Goal: Information Seeking & Learning: Learn about a topic

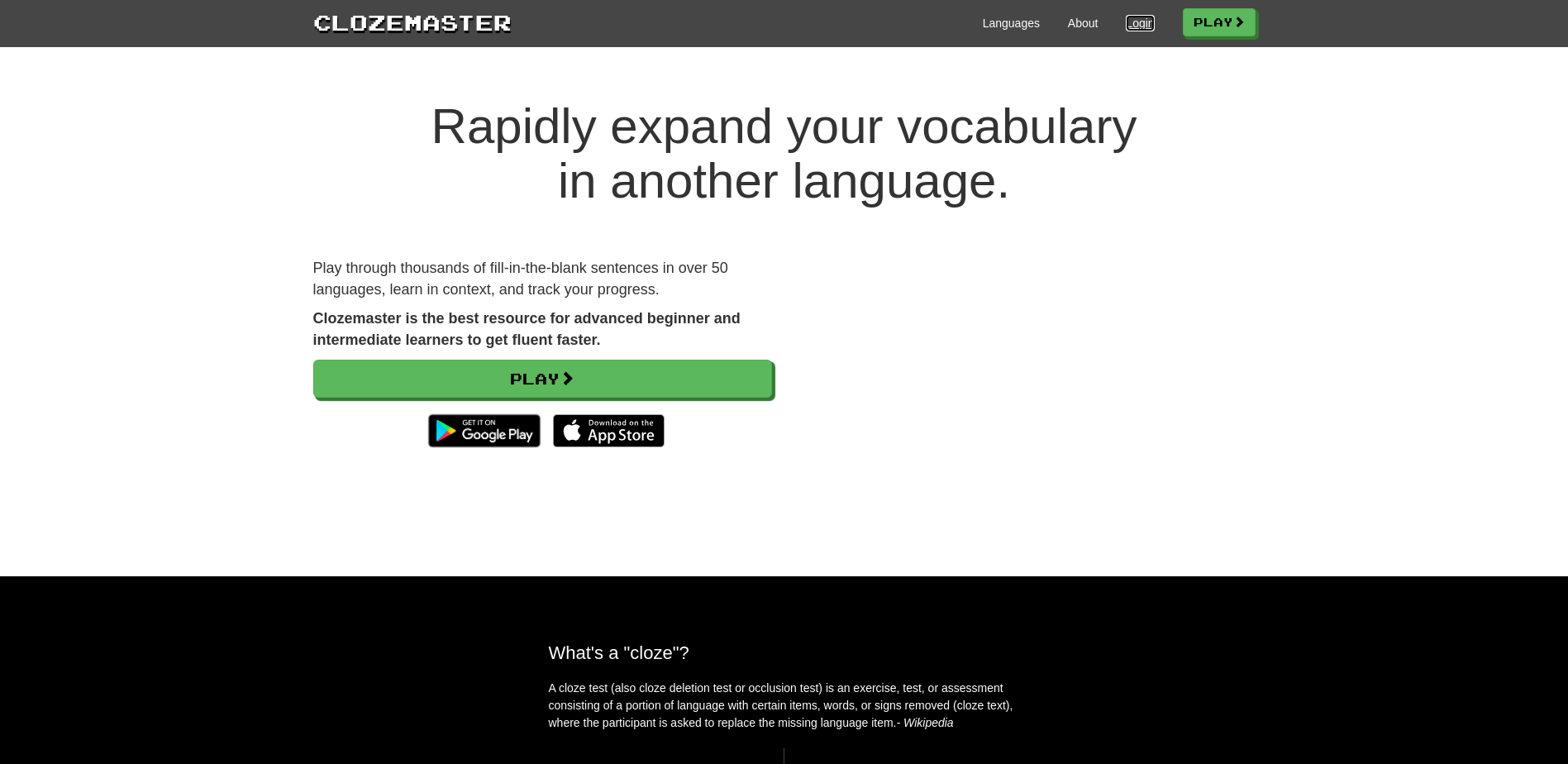
click at [1144, 21] on link "Login" at bounding box center [1139, 23] width 28 height 17
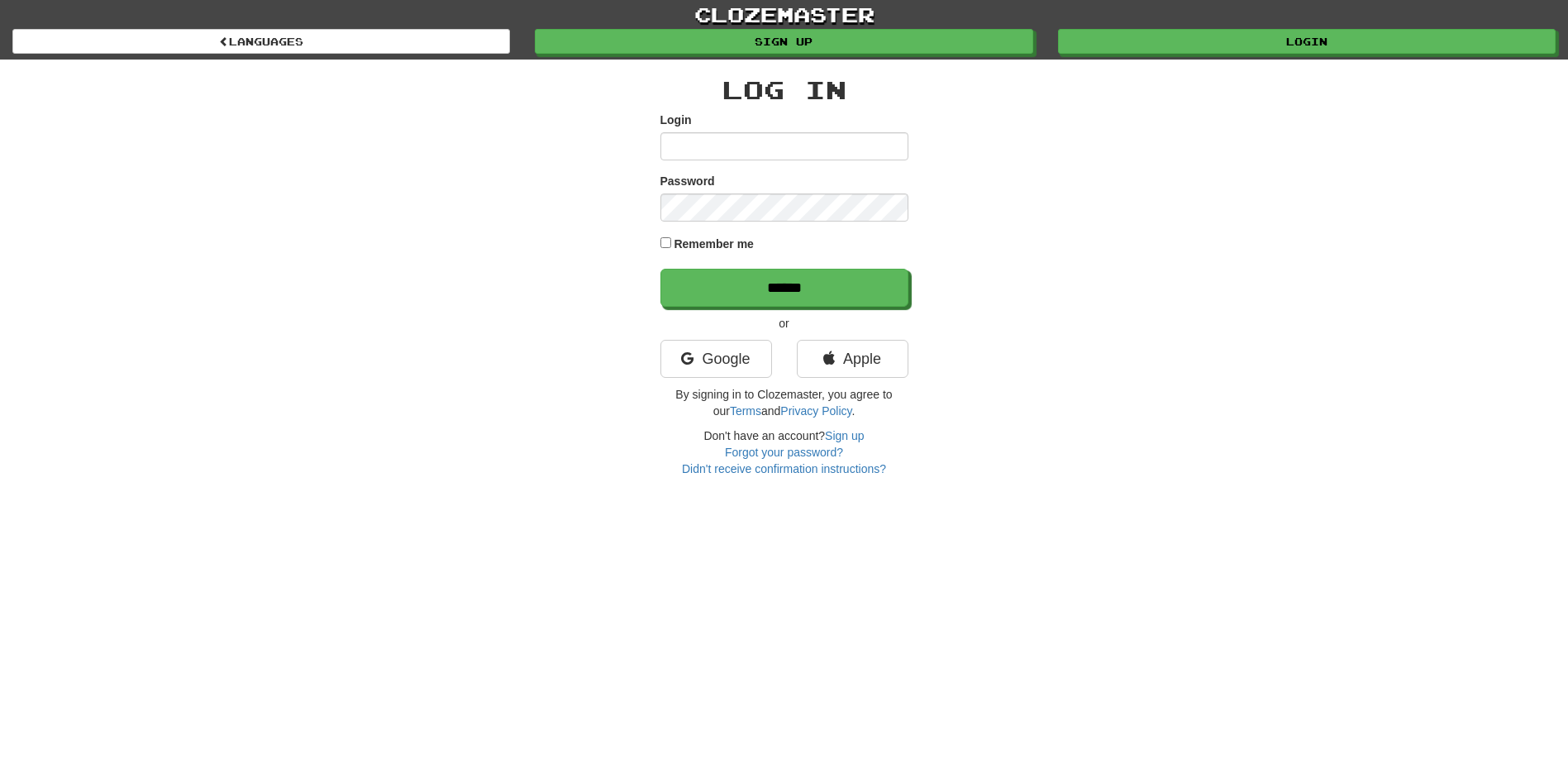
click at [816, 154] on input "Login" at bounding box center [784, 146] width 248 height 28
type input "**********"
click at [661, 268] on input "******" at bounding box center [784, 287] width 248 height 38
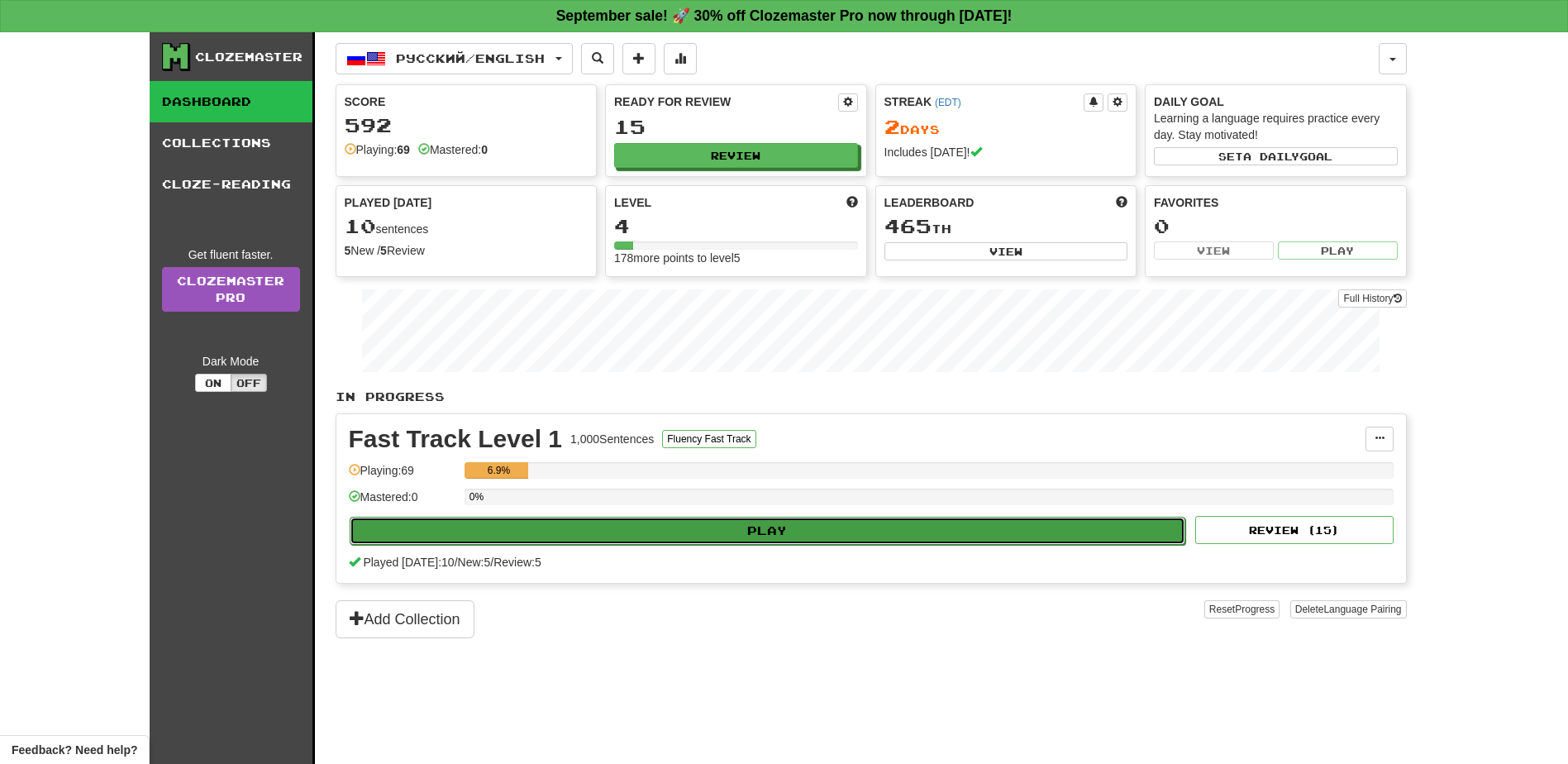
click at [756, 529] on button "Play" at bounding box center [768, 530] width 837 height 28
select select "**"
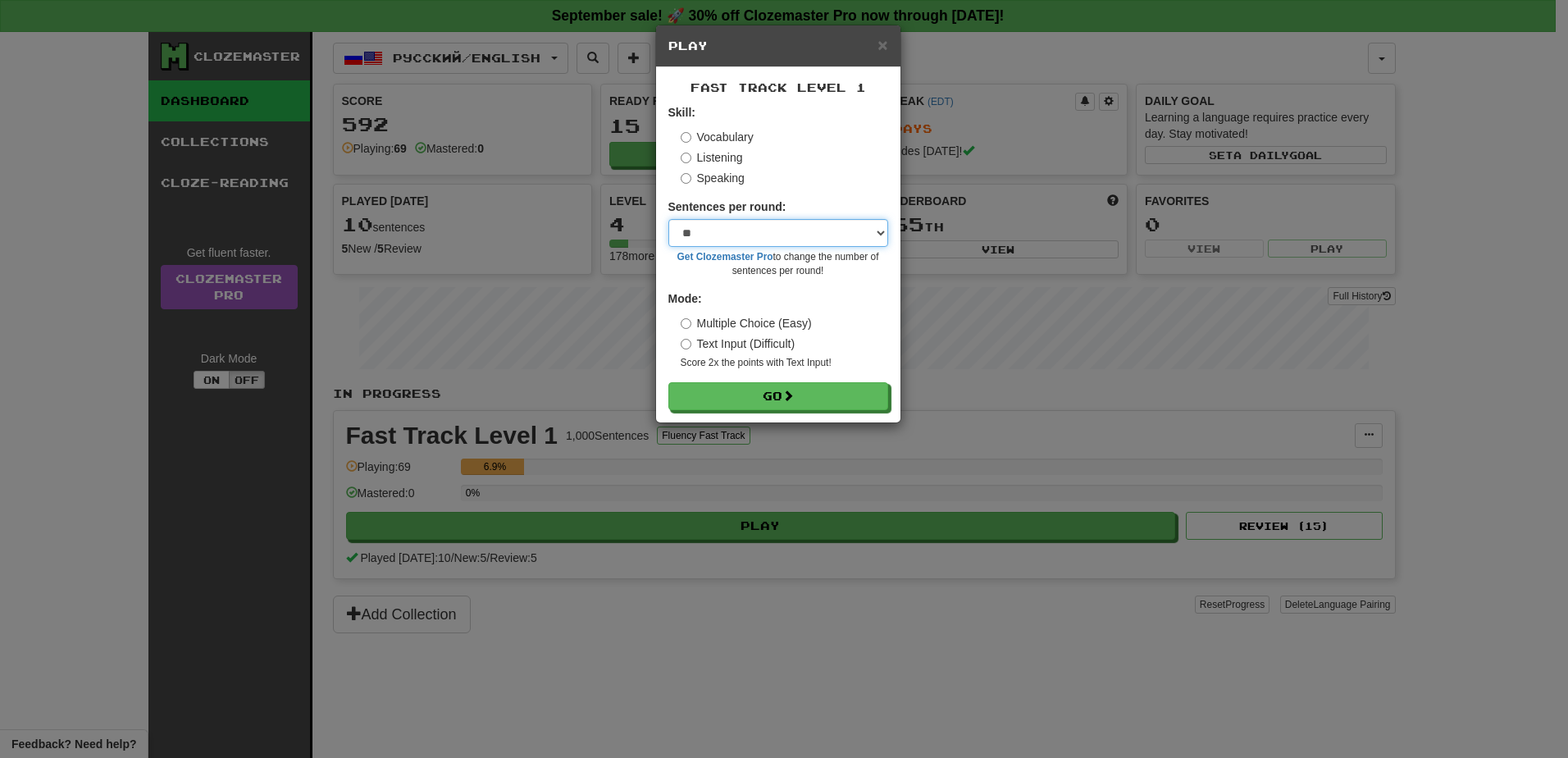
click at [729, 239] on select "* ** ** ** ** ** *** ********" at bounding box center [778, 233] width 220 height 28
click at [668, 219] on select "* ** ** ** ** ** *** ********" at bounding box center [778, 233] width 220 height 28
click at [782, 388] on button "Go" at bounding box center [779, 397] width 220 height 28
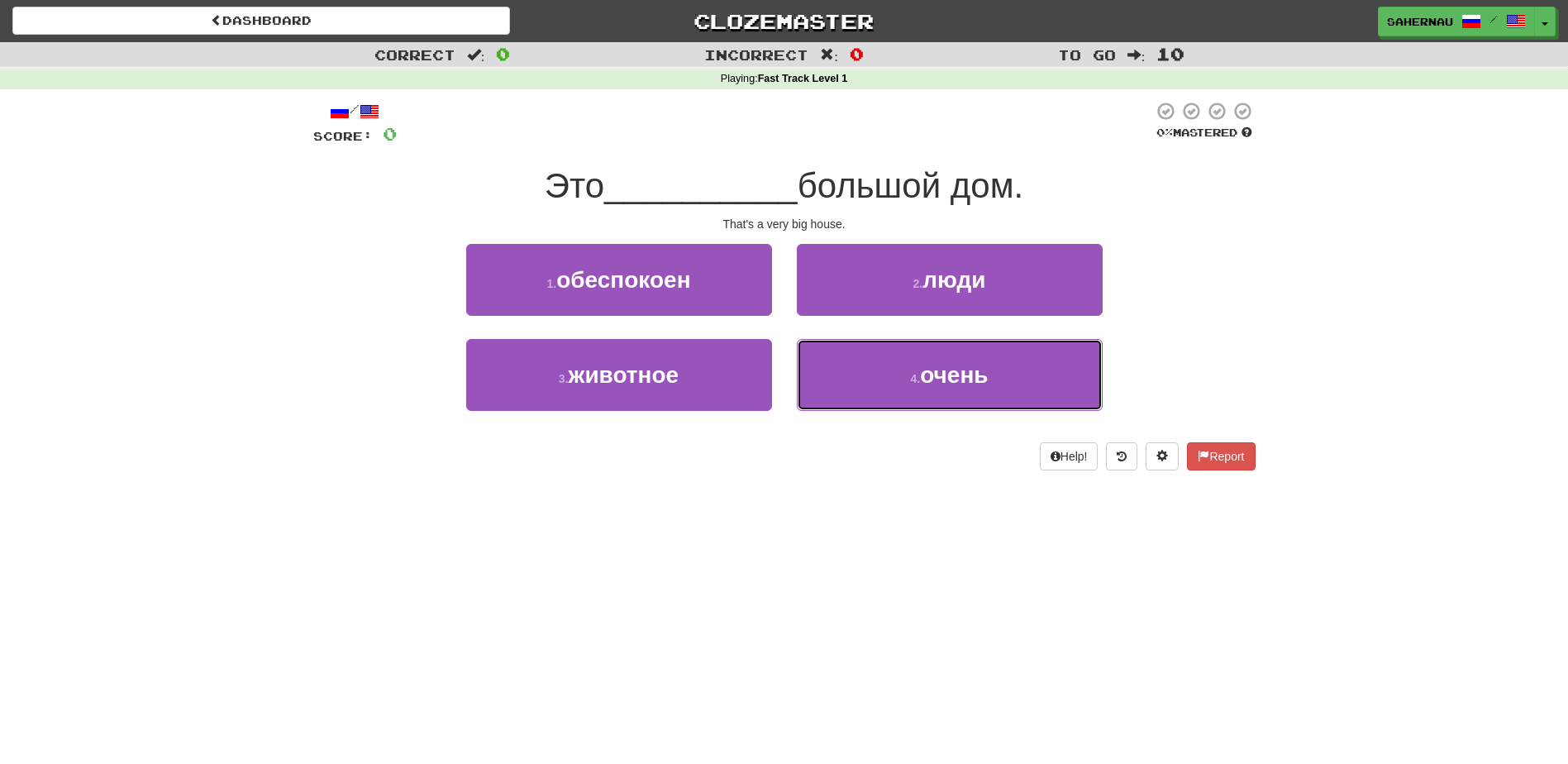
drag, startPoint x: 962, startPoint y: 370, endPoint x: 990, endPoint y: 350, distance: 34.4
click at [964, 365] on span "очень" at bounding box center [953, 375] width 68 height 25
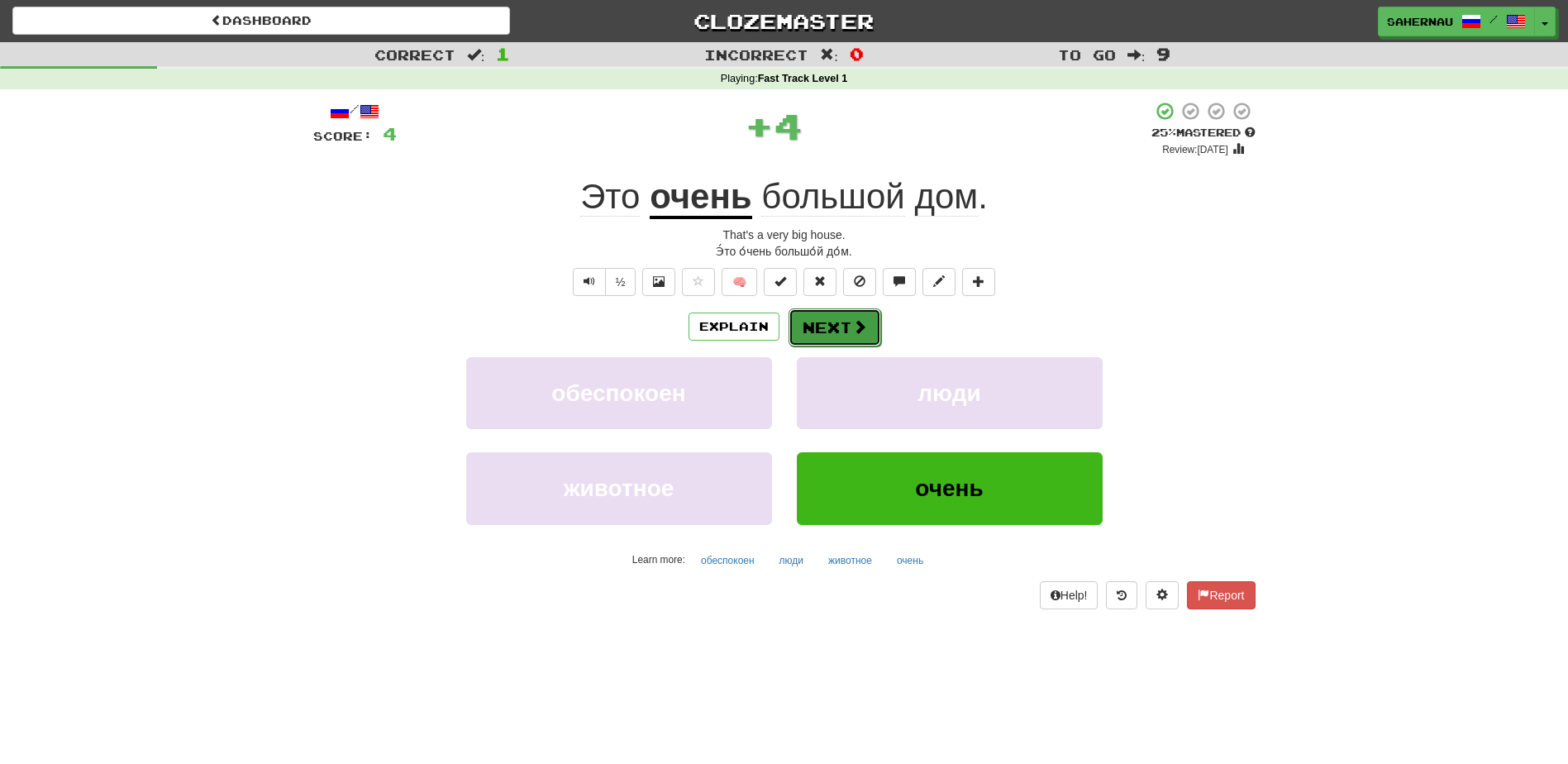
click at [836, 330] on button "Next" at bounding box center [834, 327] width 92 height 38
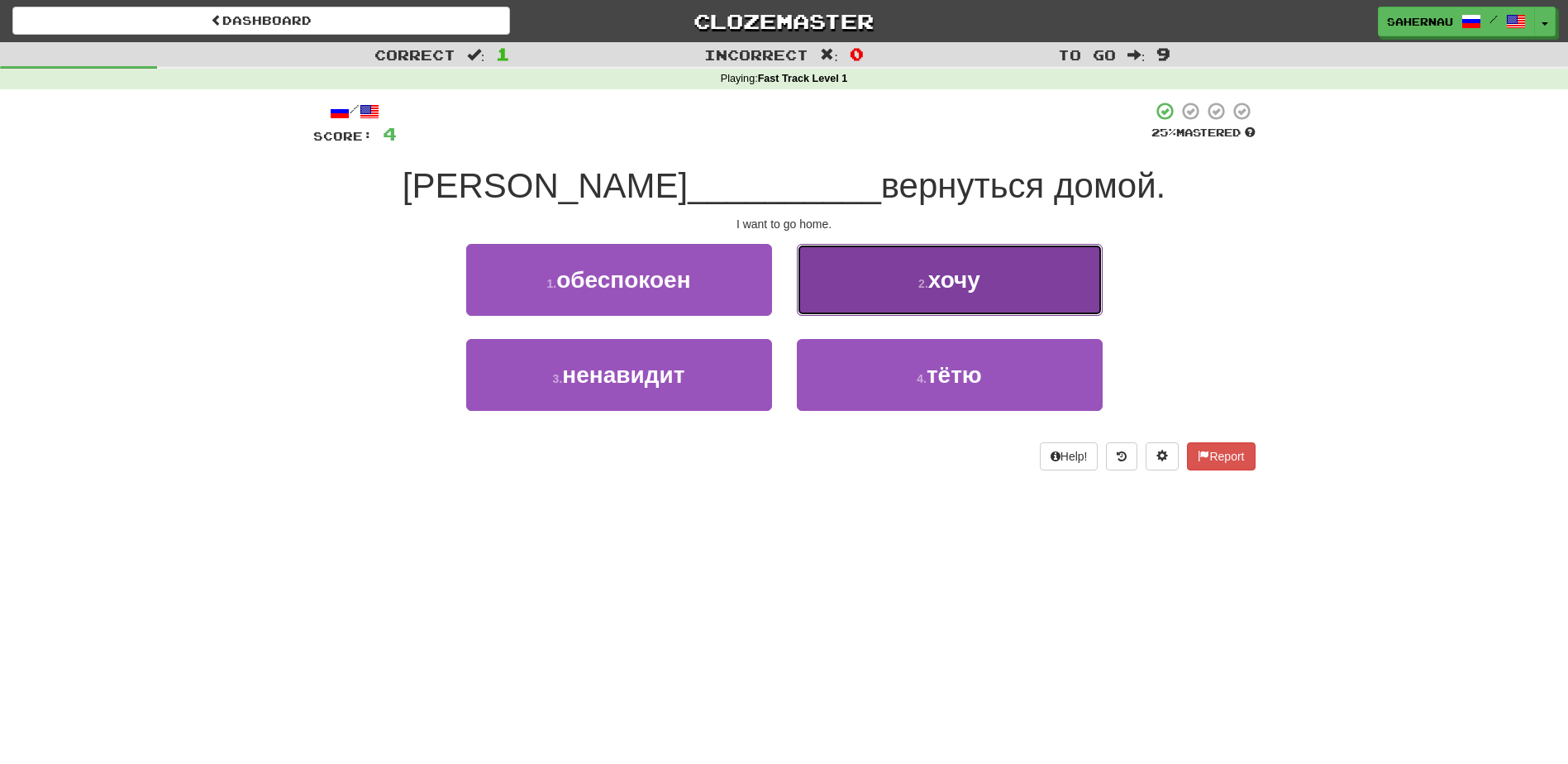
click at [924, 255] on button "2 . хочу" at bounding box center [949, 280] width 306 height 72
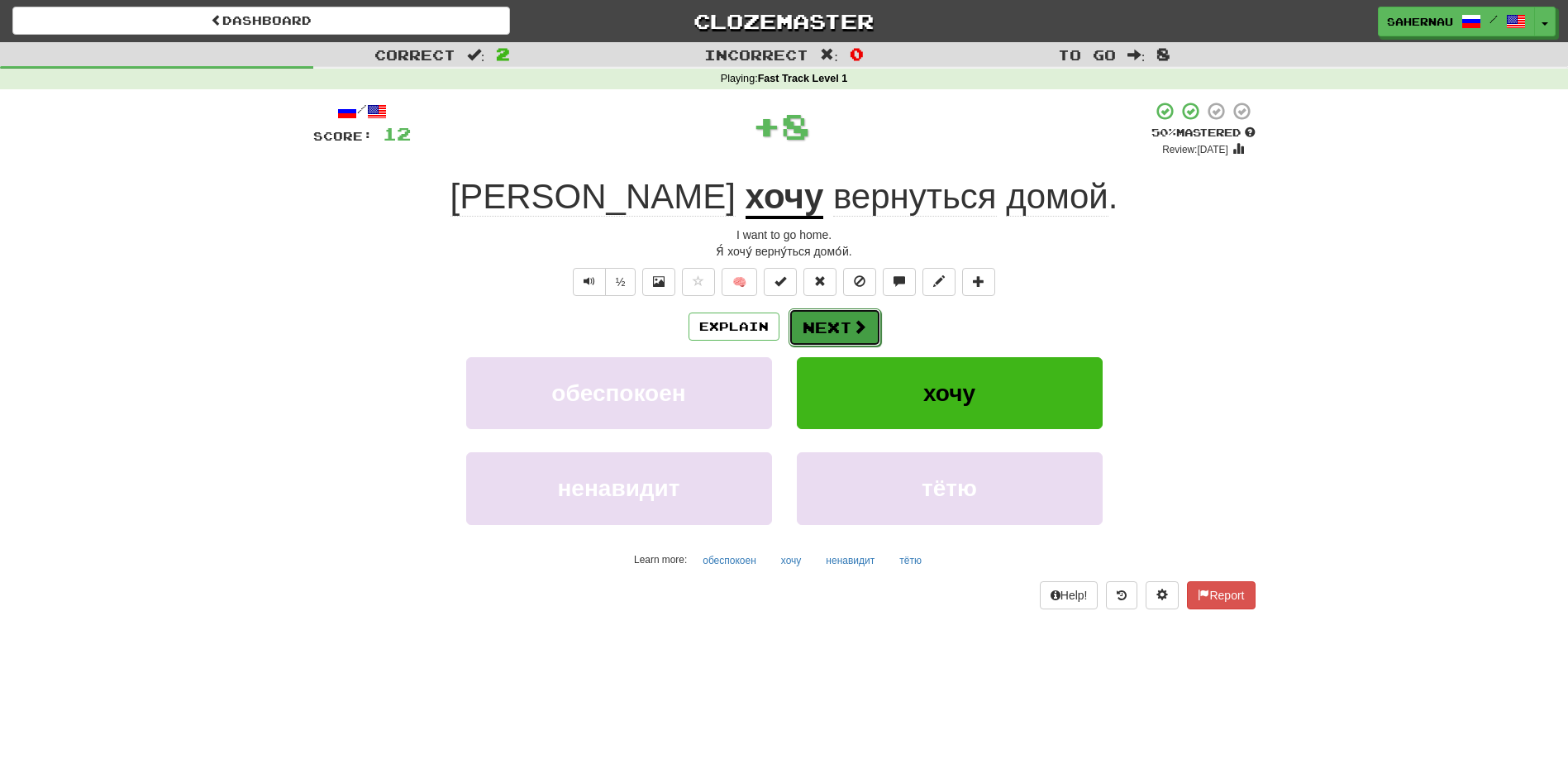
click at [868, 321] on button "Next" at bounding box center [834, 327] width 92 height 38
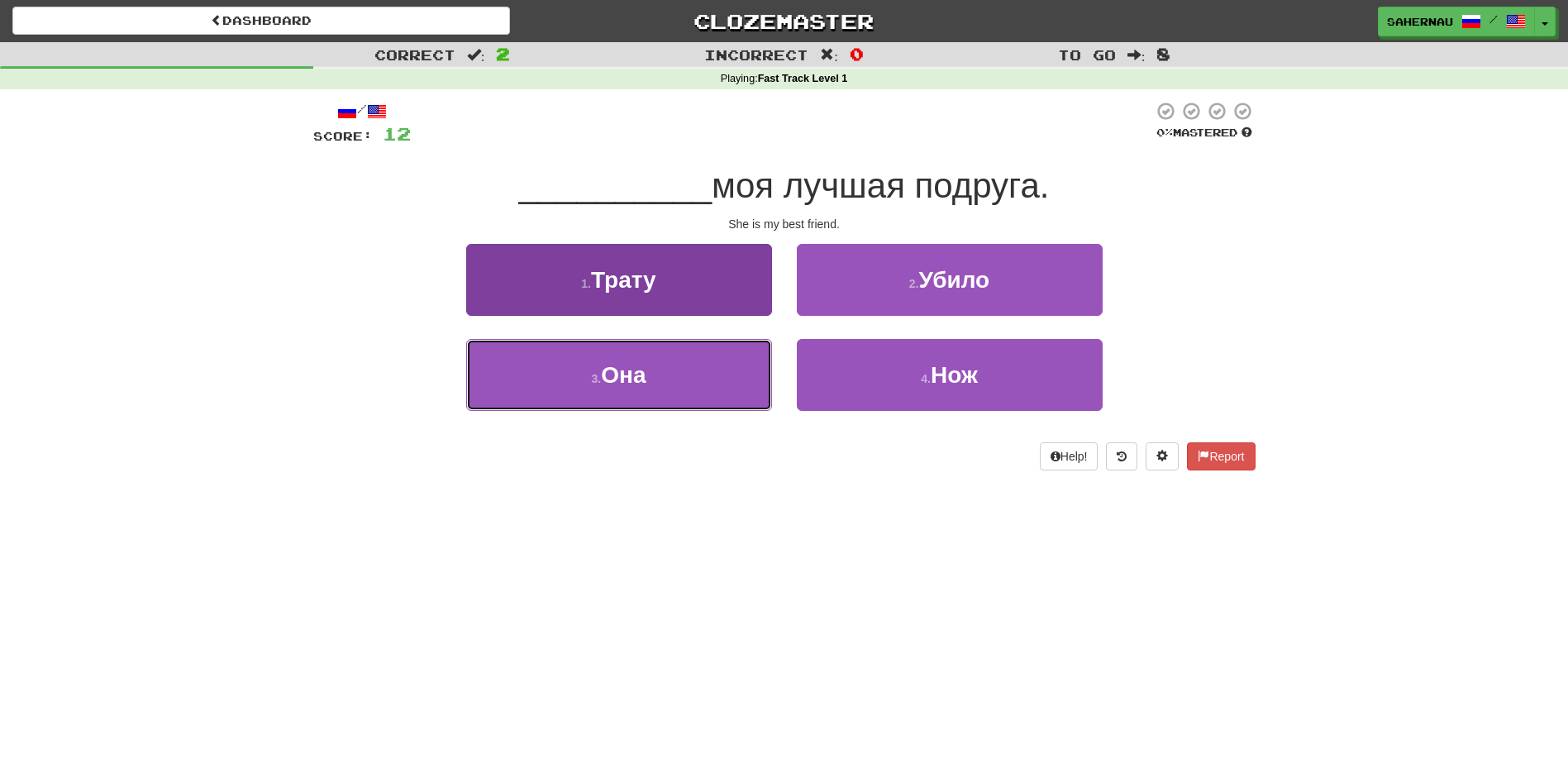
click at [730, 357] on button "3 . Она" at bounding box center [619, 375] width 306 height 72
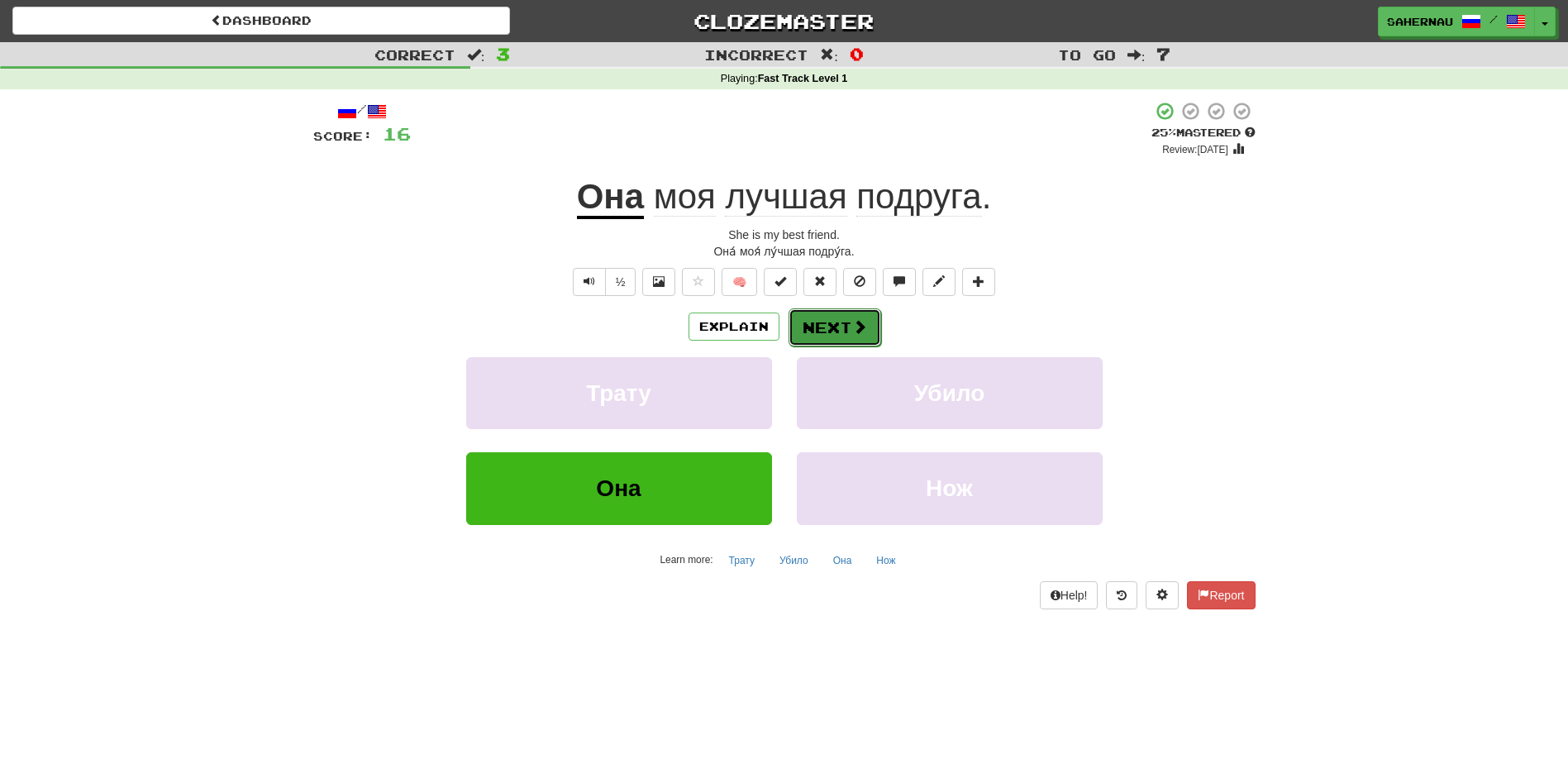
click at [857, 325] on span at bounding box center [860, 326] width 15 height 15
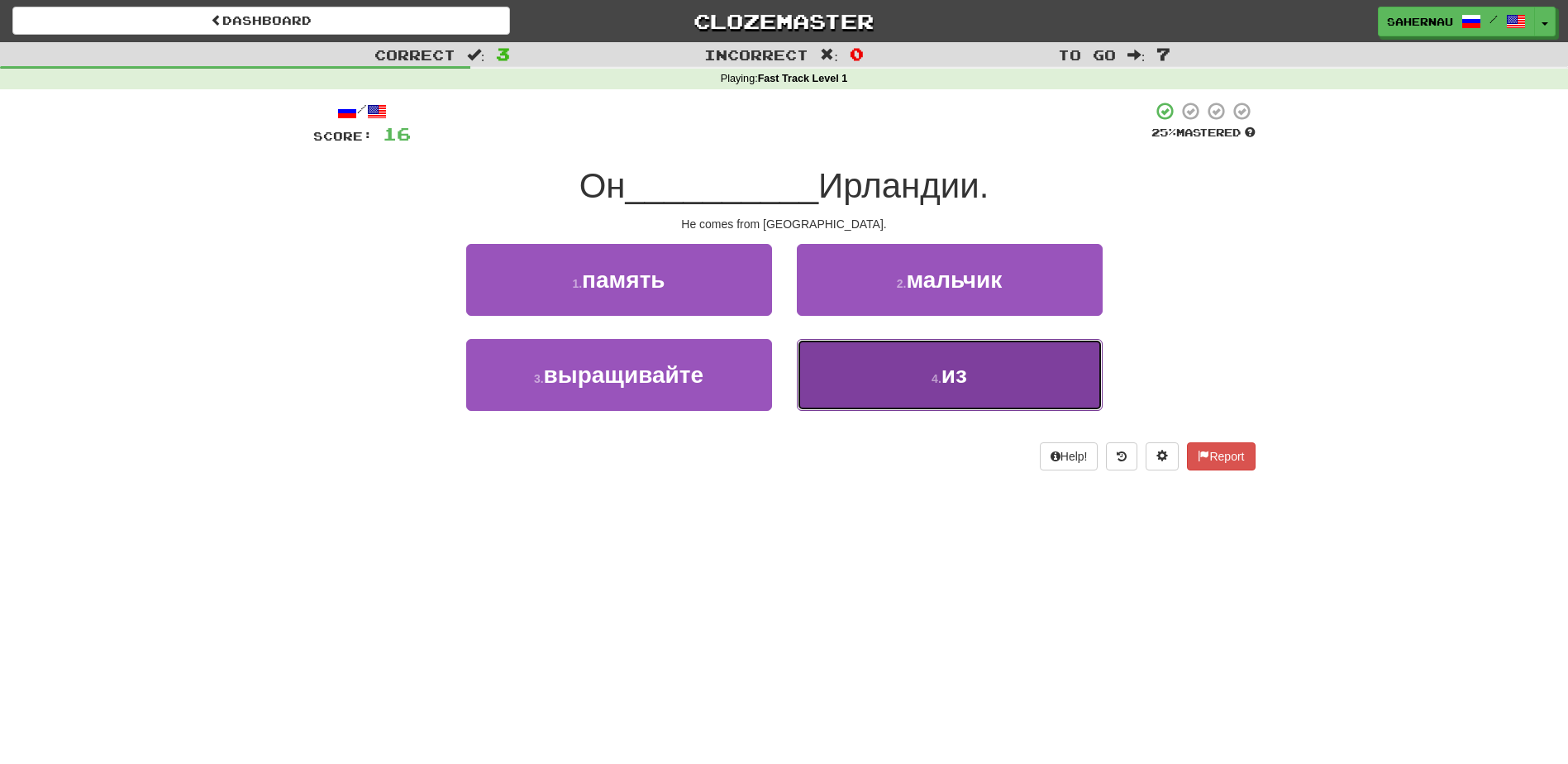
click at [982, 375] on button "4 . из" at bounding box center [949, 375] width 306 height 72
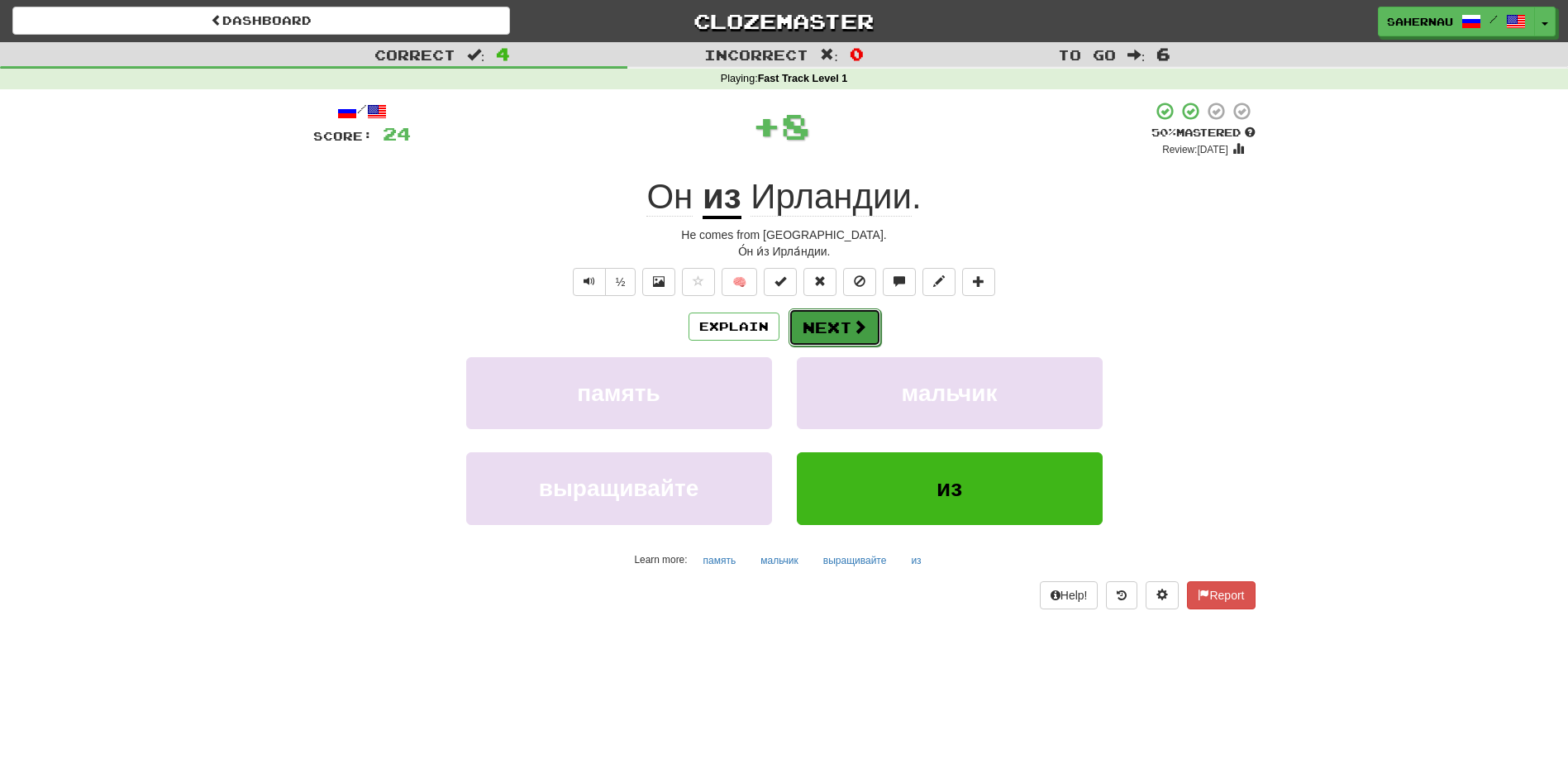
click at [853, 317] on button "Next" at bounding box center [834, 327] width 92 height 38
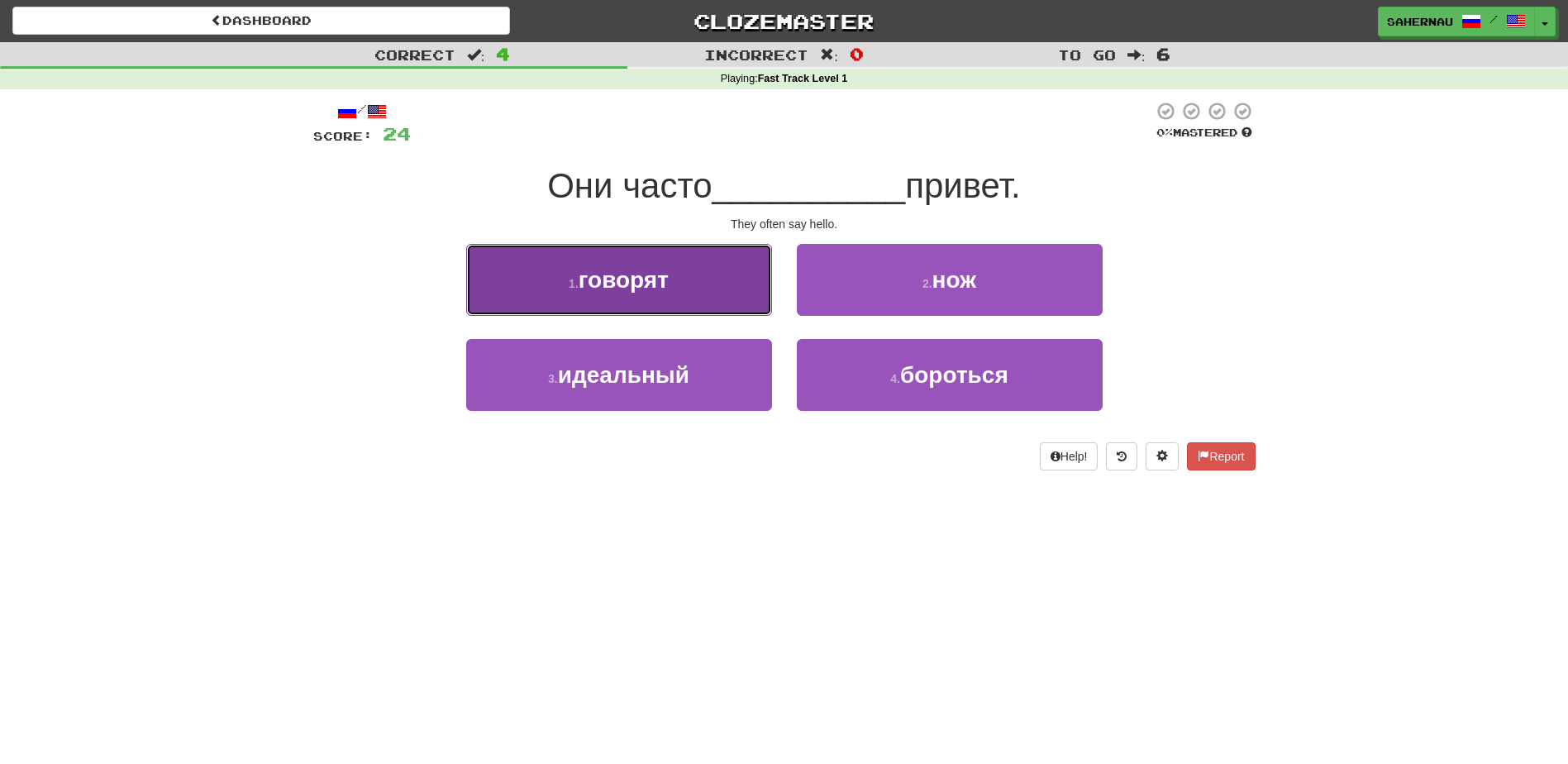
click at [714, 261] on button "1 . говорят" at bounding box center [619, 280] width 306 height 72
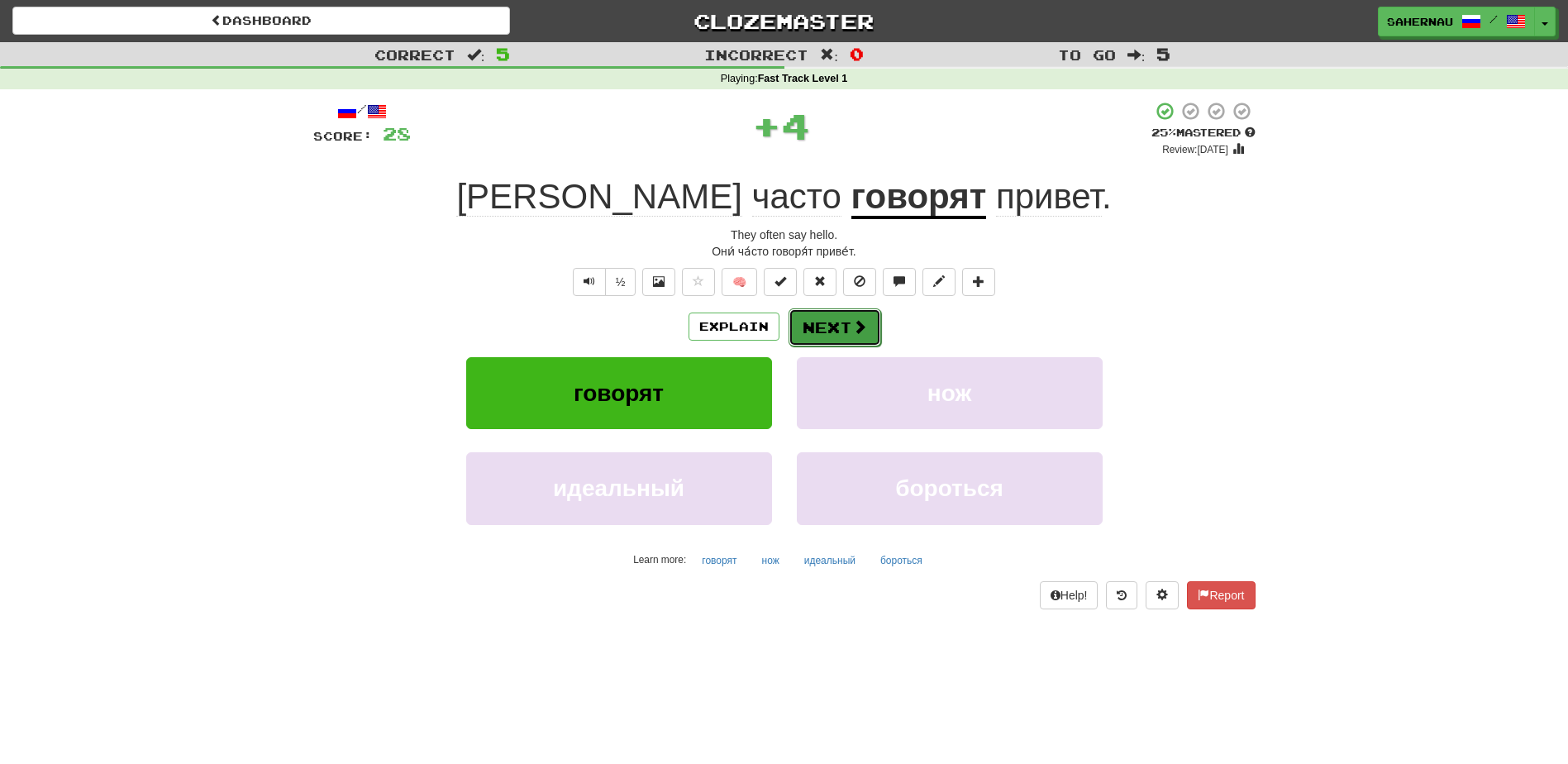
click at [824, 318] on button "Next" at bounding box center [834, 327] width 92 height 38
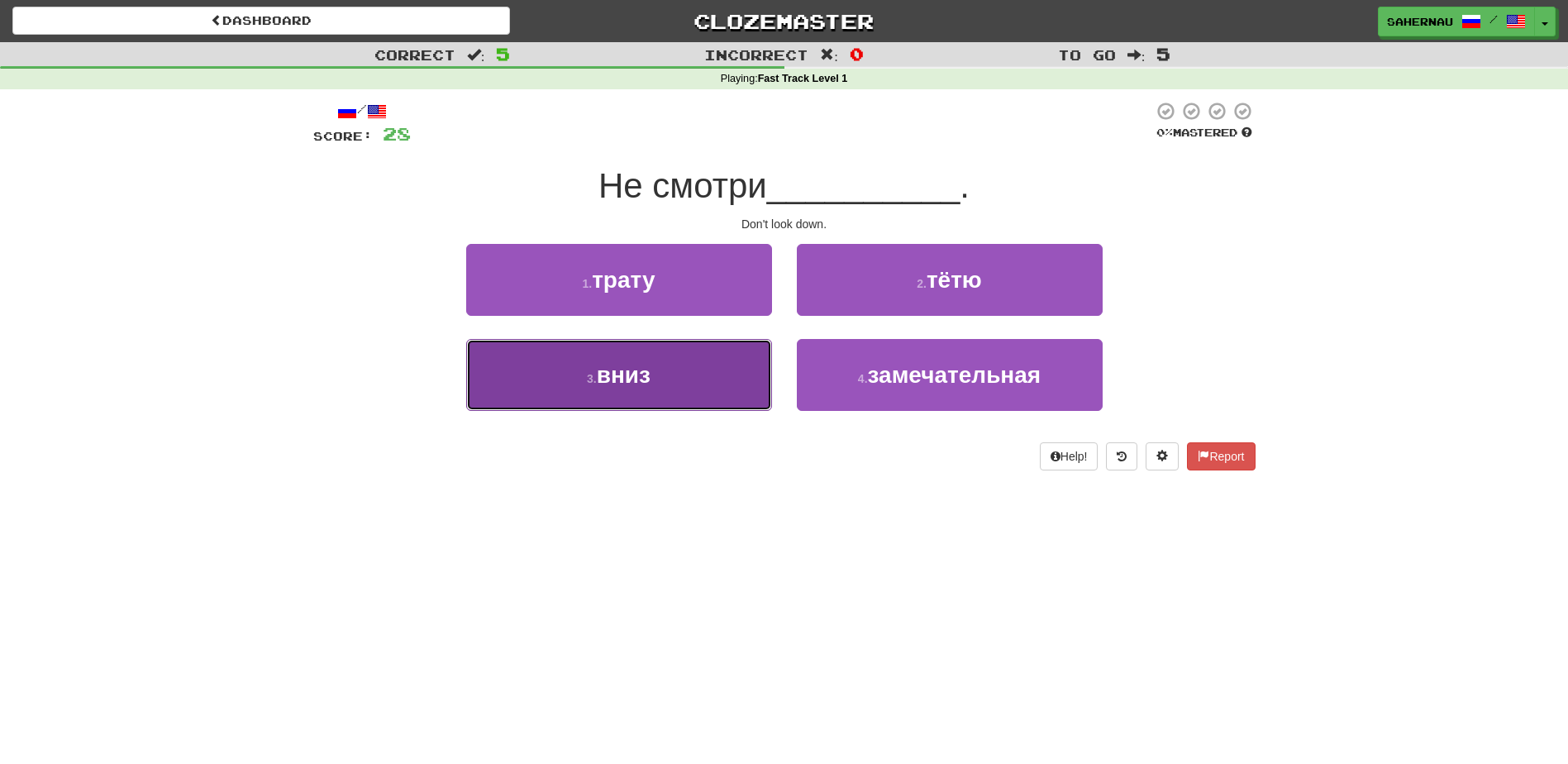
click at [722, 353] on button "3 . вниз" at bounding box center [619, 375] width 306 height 72
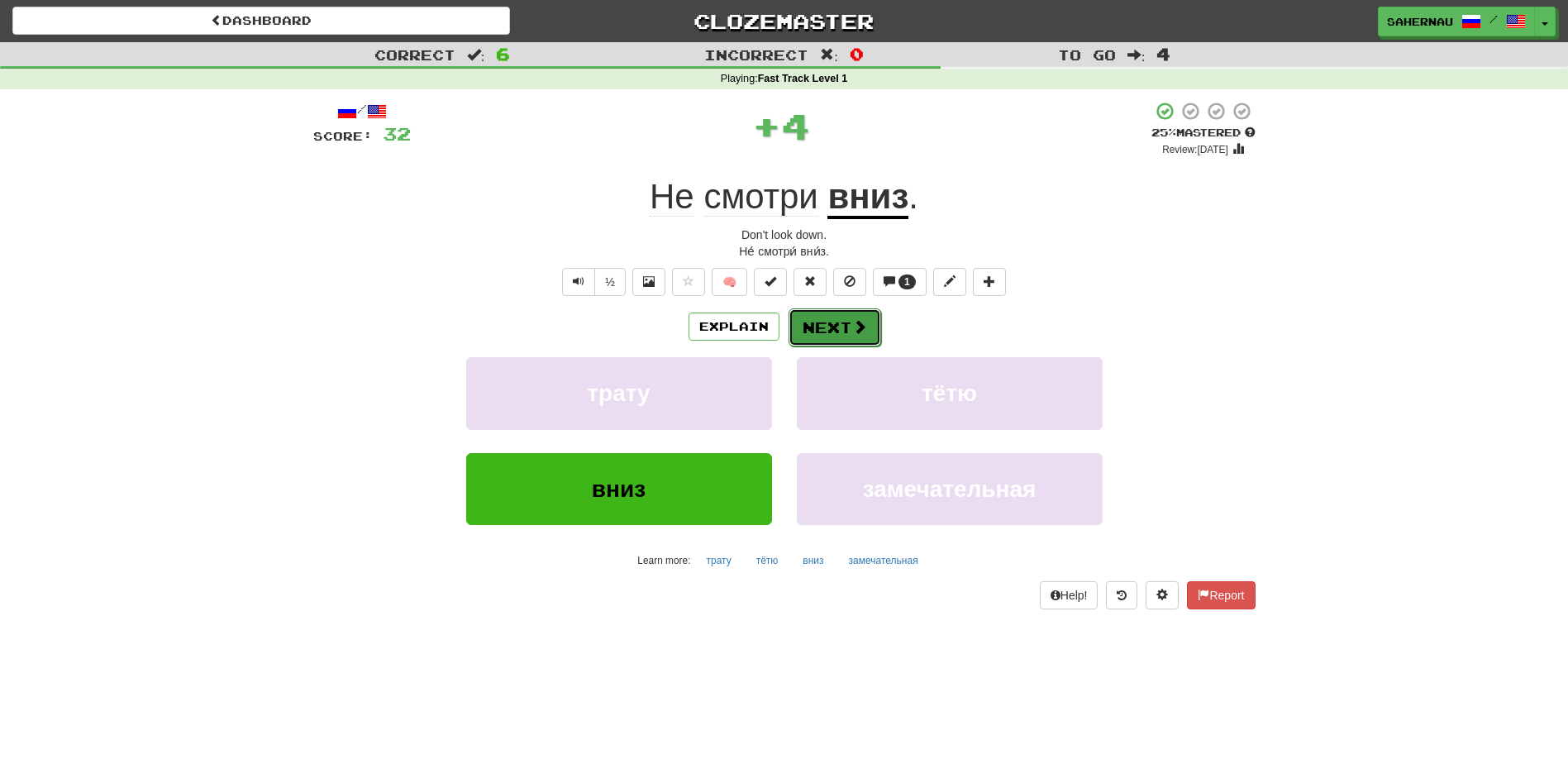
click at [830, 337] on button "Next" at bounding box center [834, 327] width 92 height 38
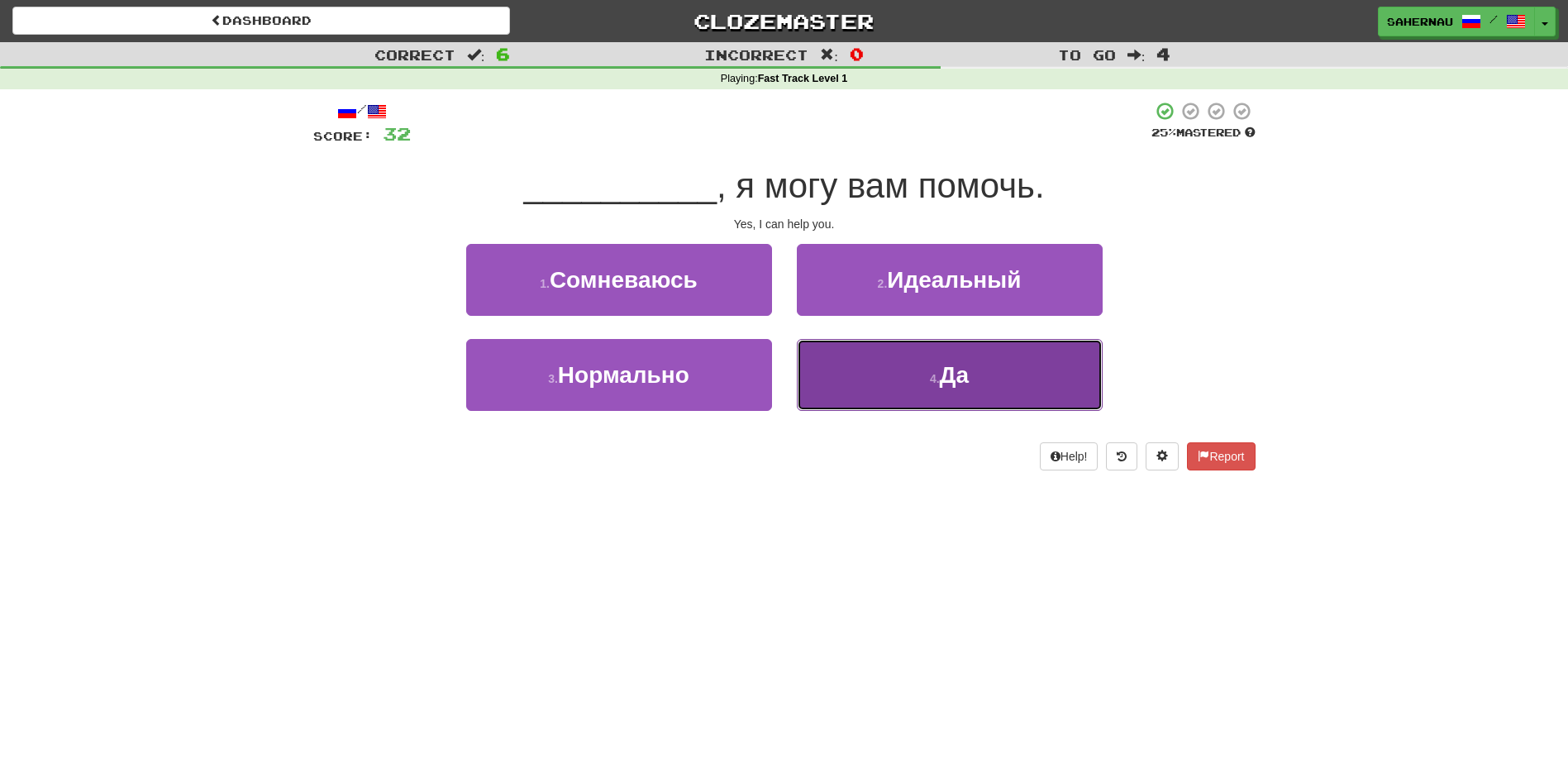
click at [867, 363] on button "4 . Да" at bounding box center [949, 375] width 306 height 72
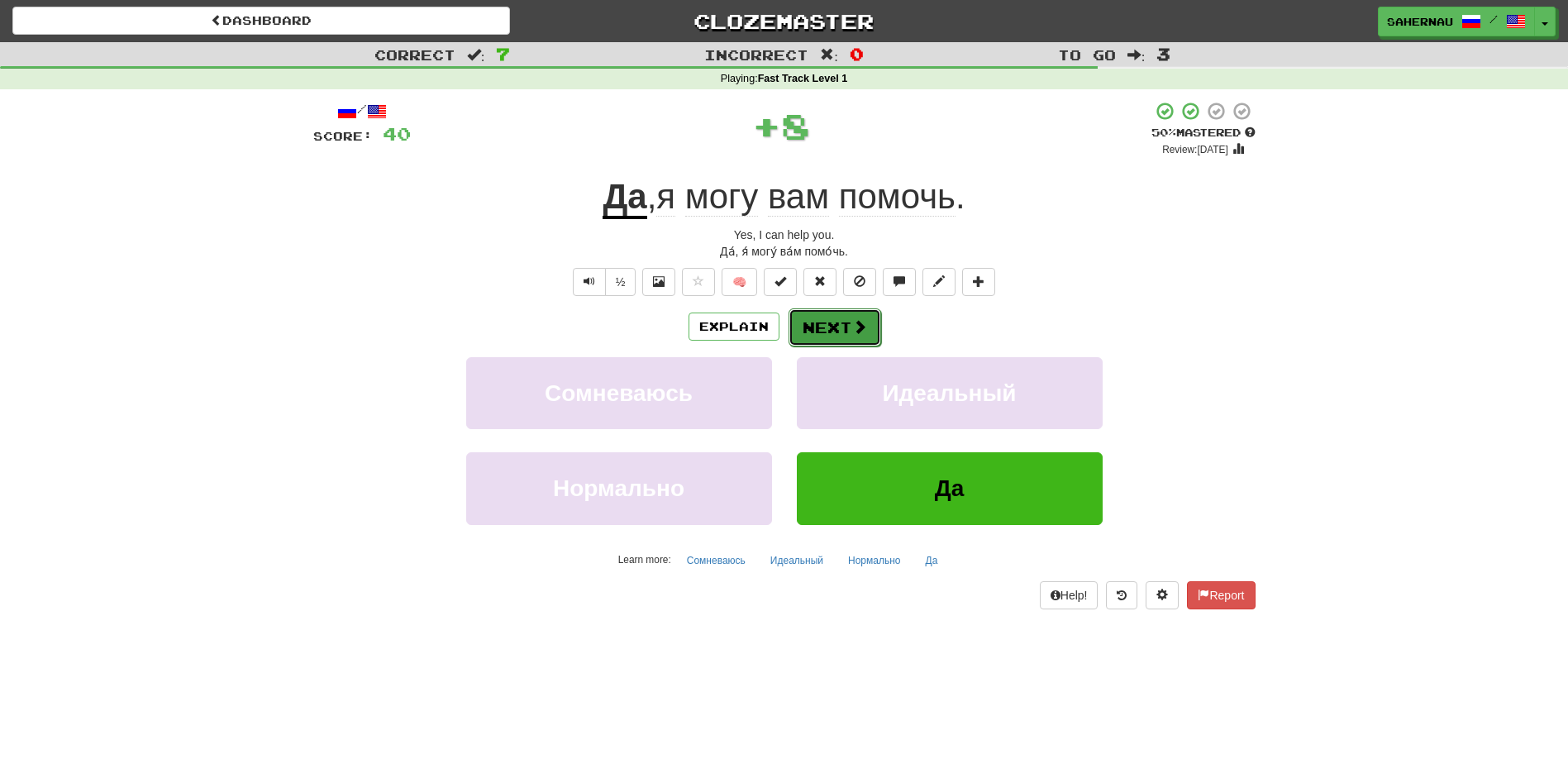
click at [866, 333] on button "Next" at bounding box center [834, 327] width 92 height 38
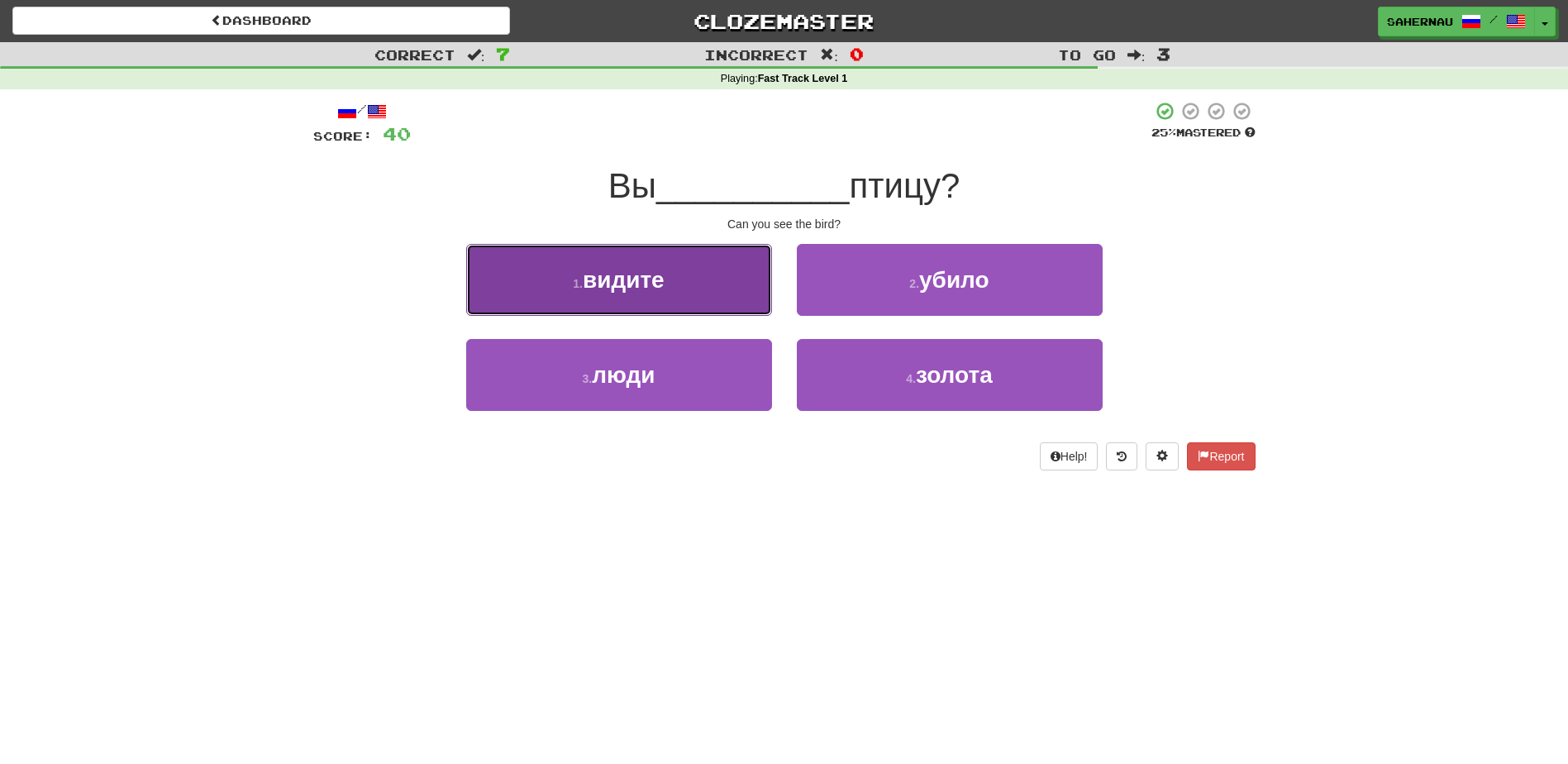
click at [721, 271] on button "1 . видите" at bounding box center [619, 280] width 306 height 72
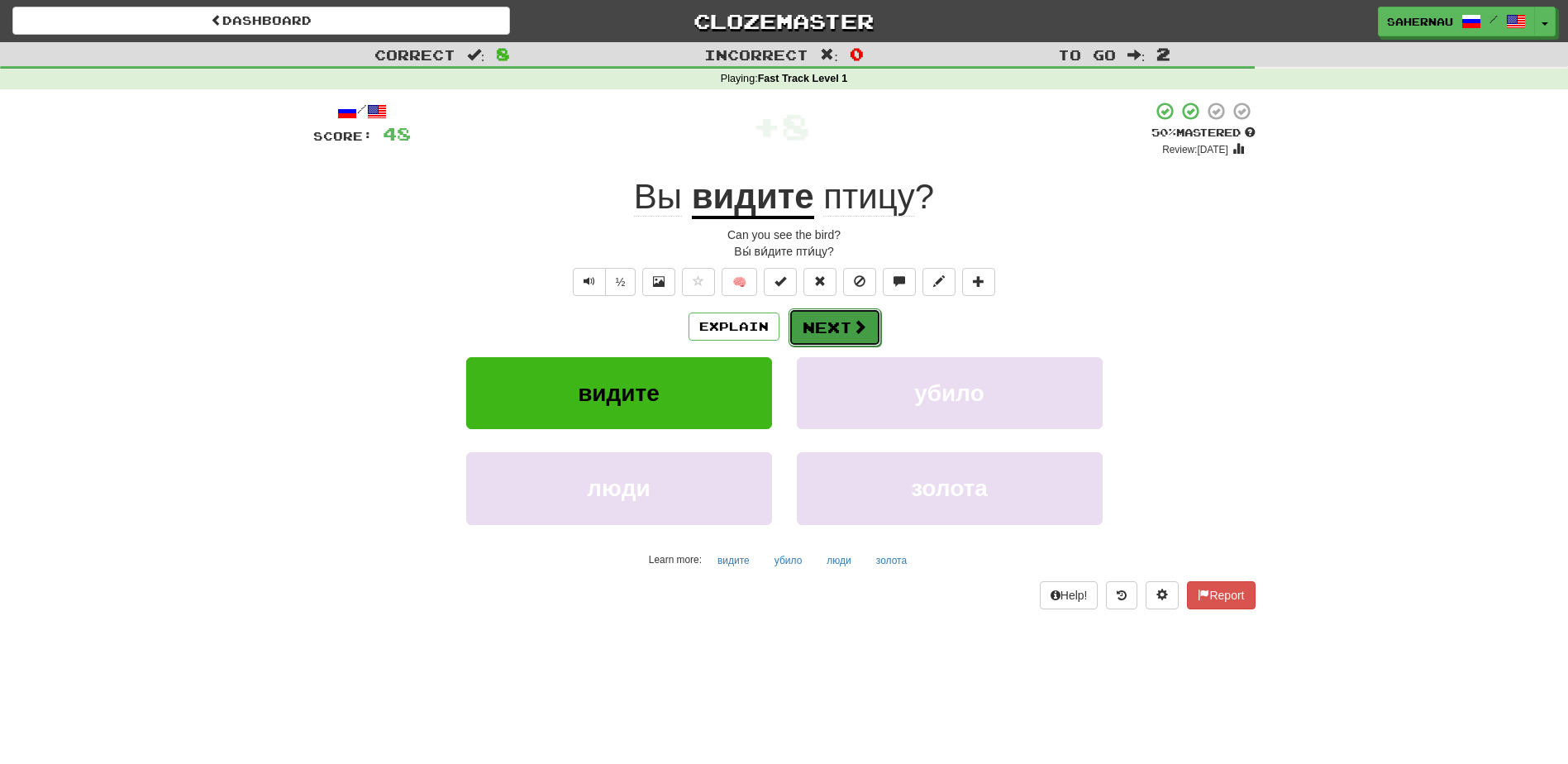
click at [867, 333] on button "Next" at bounding box center [834, 327] width 92 height 38
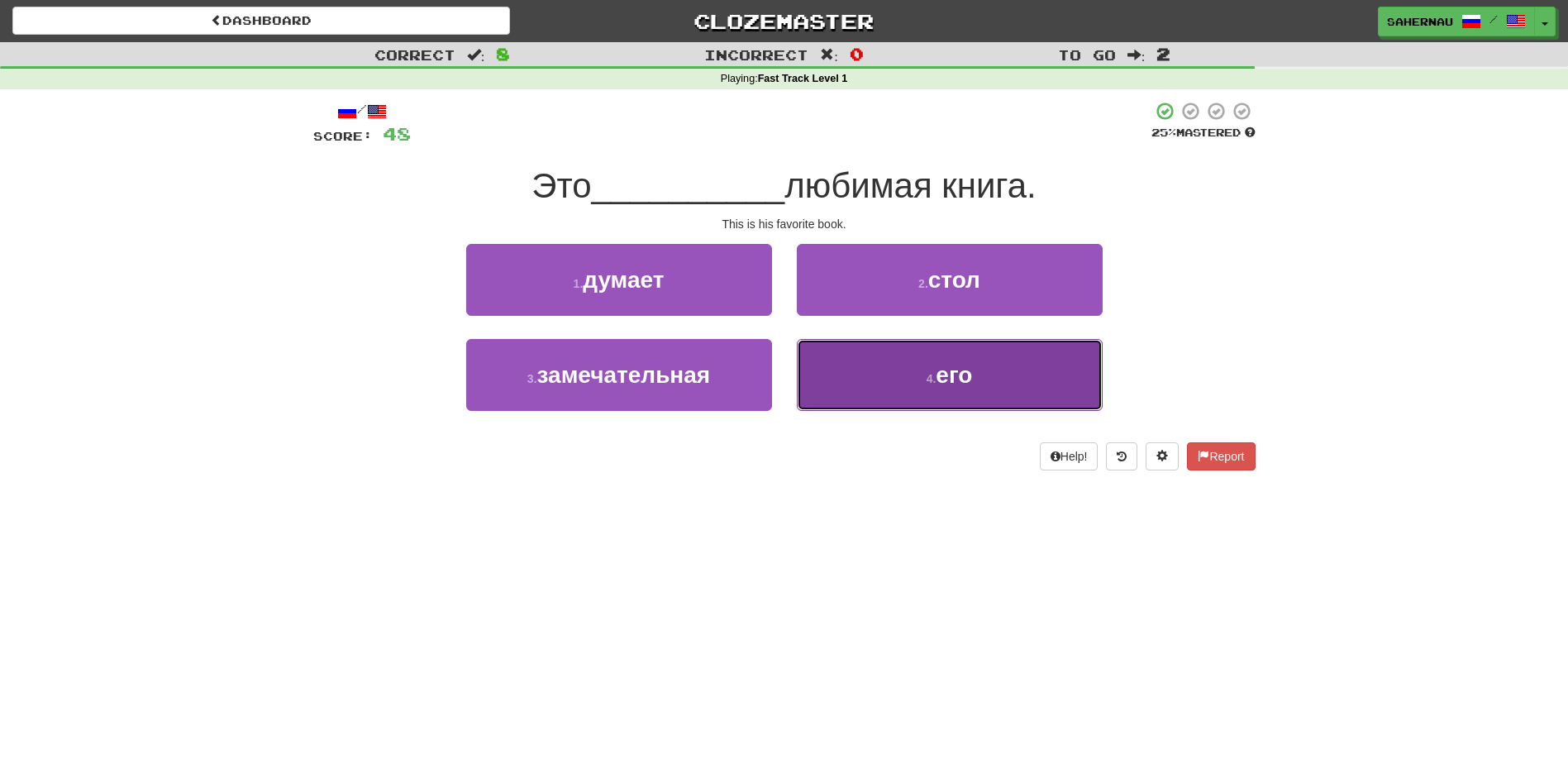
click at [910, 388] on button "4 . его" at bounding box center [949, 375] width 306 height 72
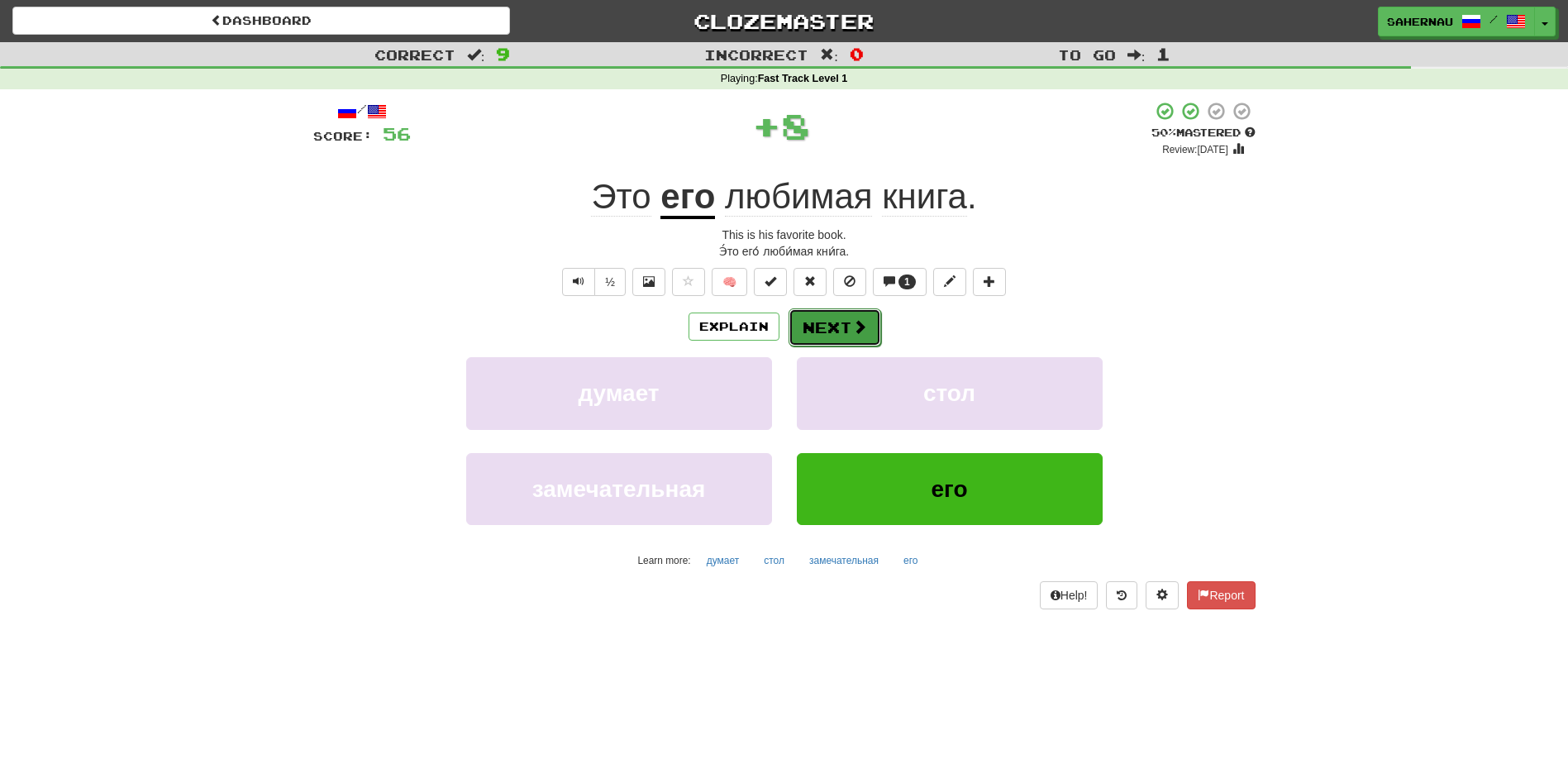
click at [852, 319] on span at bounding box center [860, 326] width 15 height 15
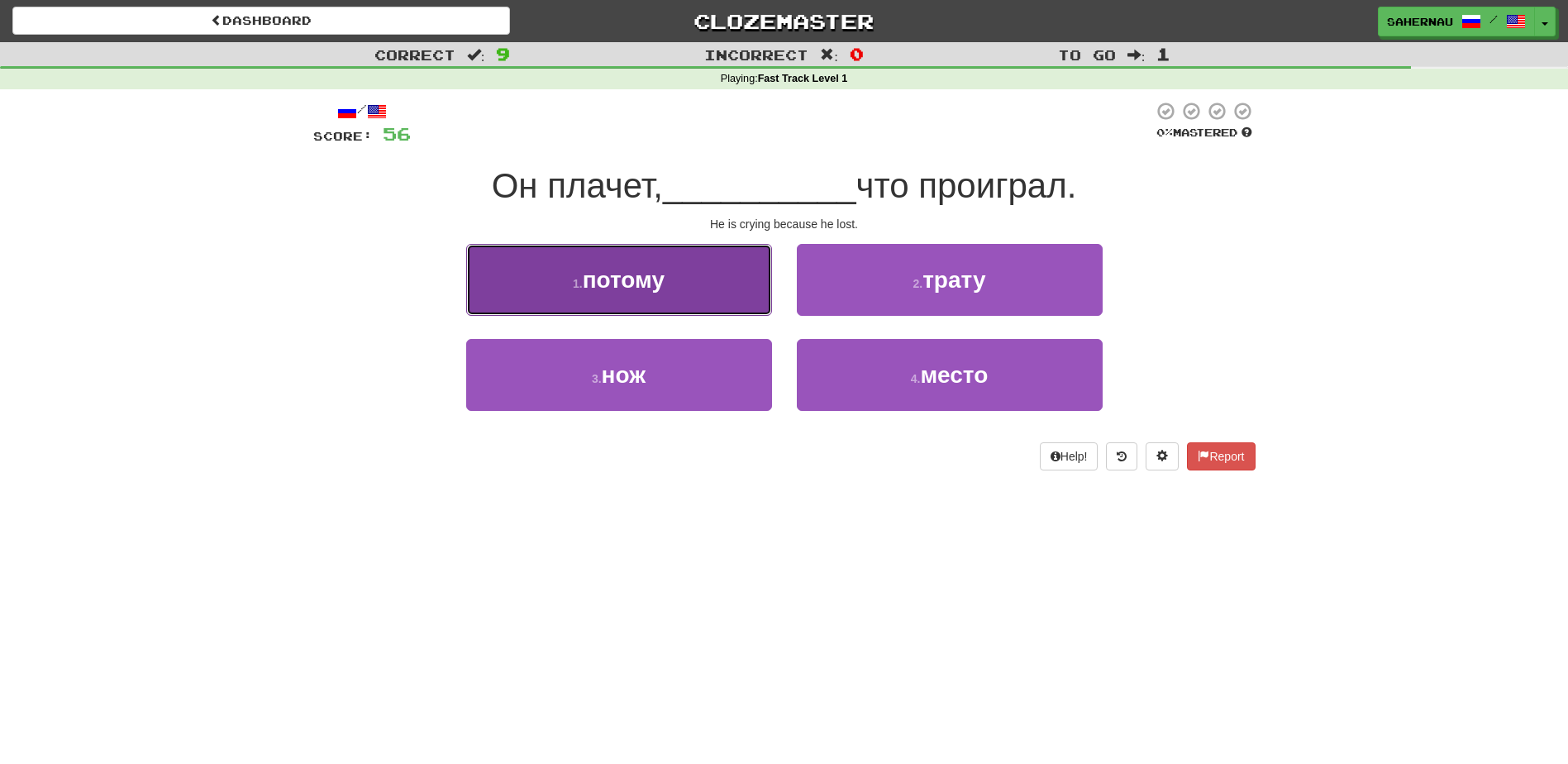
click at [716, 287] on button "1 . потому" at bounding box center [619, 280] width 306 height 72
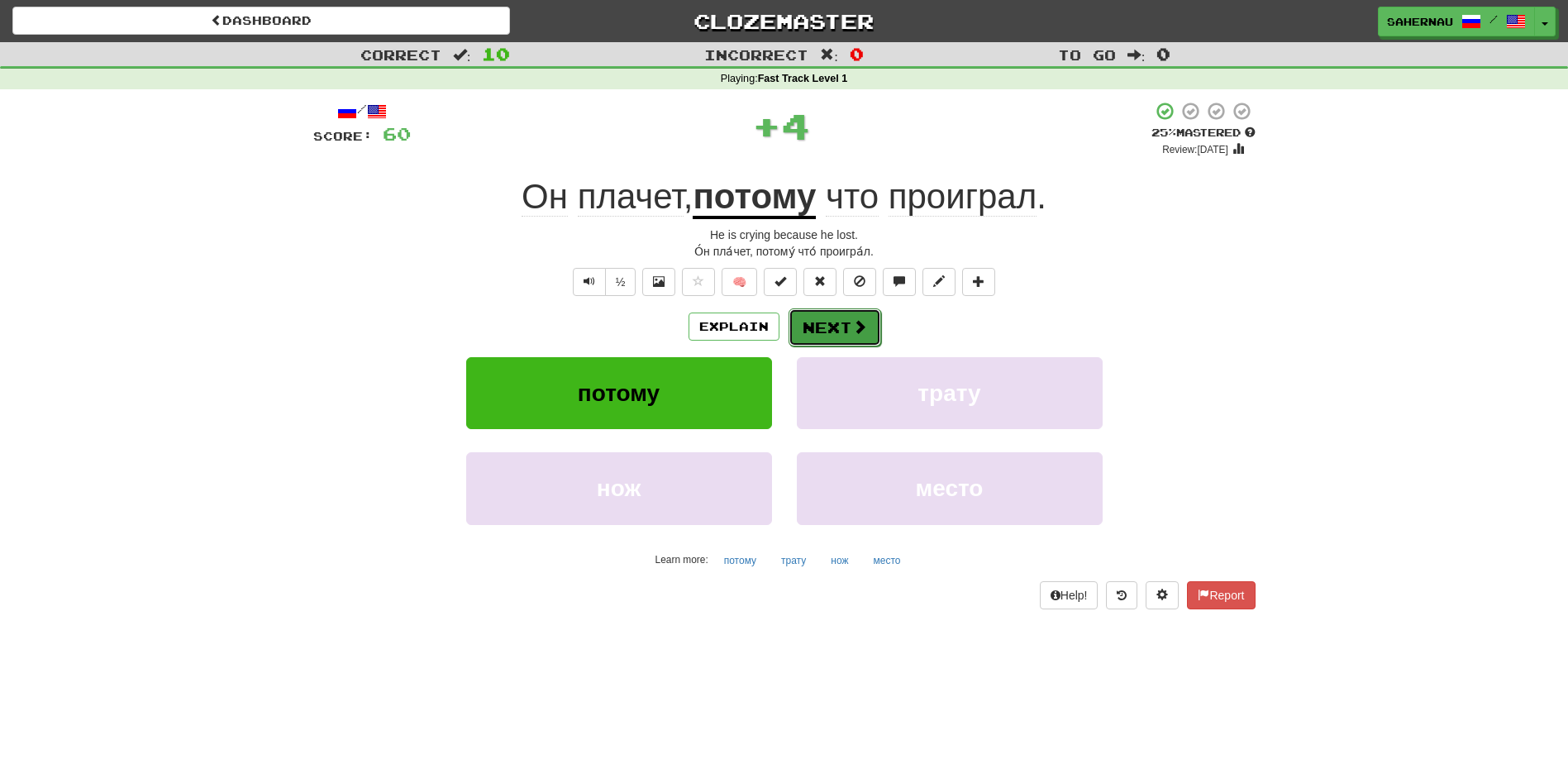
click at [844, 319] on button "Next" at bounding box center [834, 327] width 92 height 38
